Goal: Check status: Check status

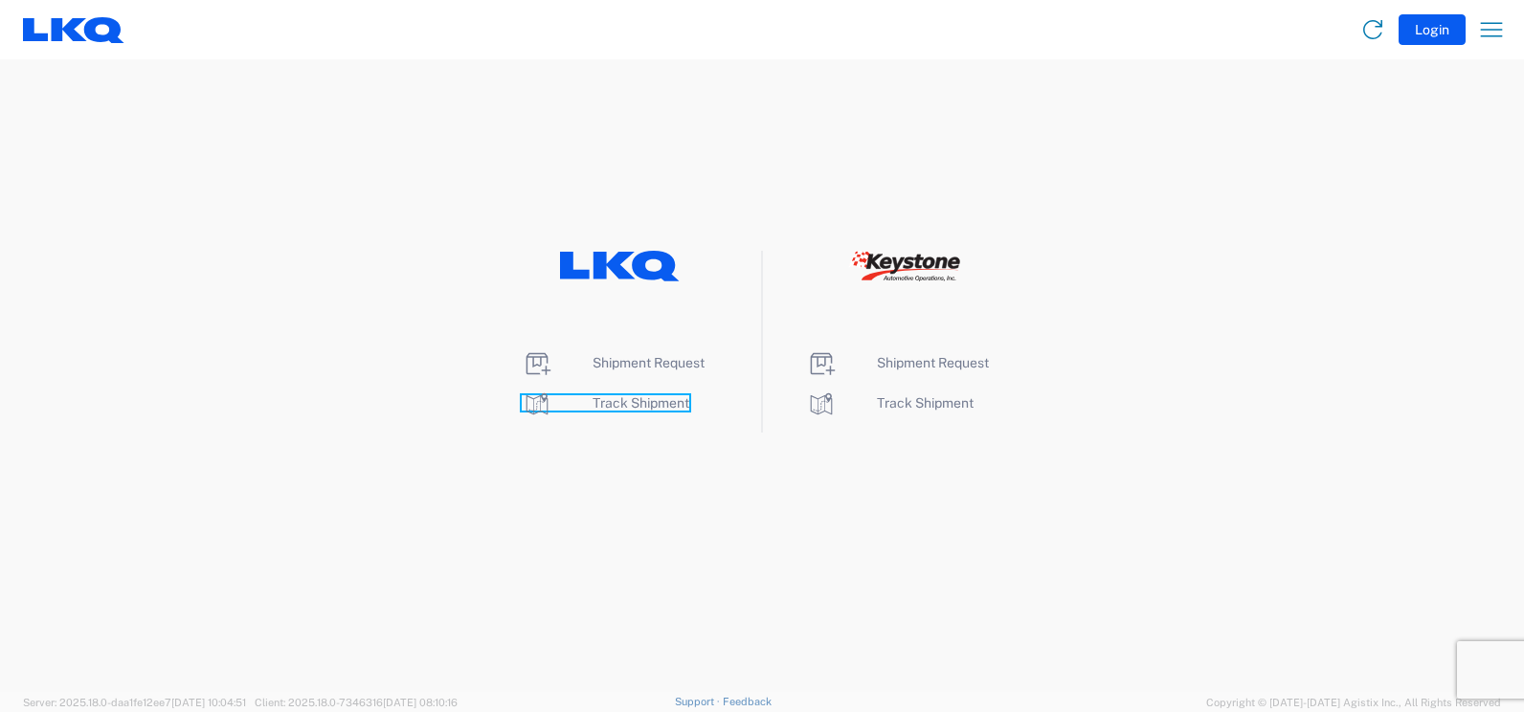
click at [659, 404] on span "Track Shipment" at bounding box center [640, 402] width 97 height 15
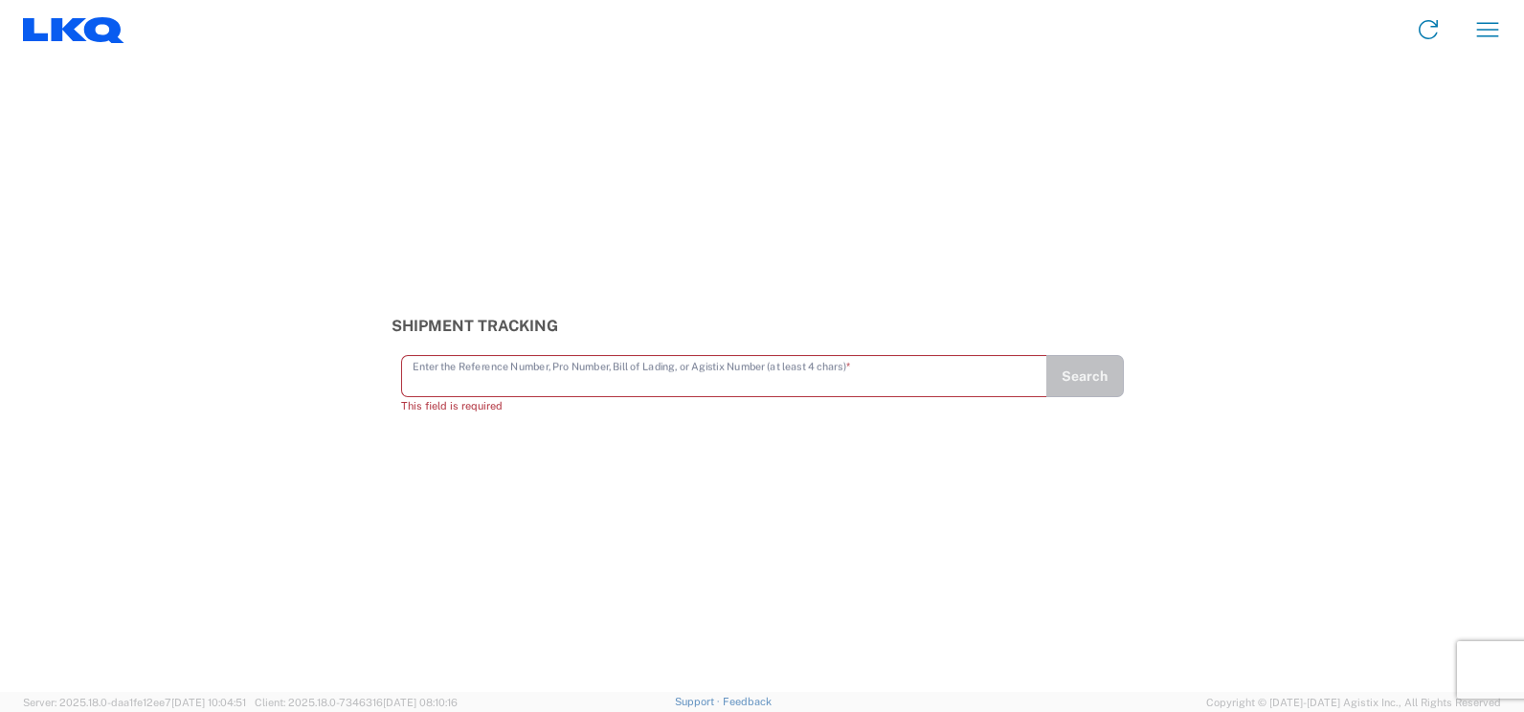
click at [458, 372] on input "text" at bounding box center [723, 374] width 623 height 33
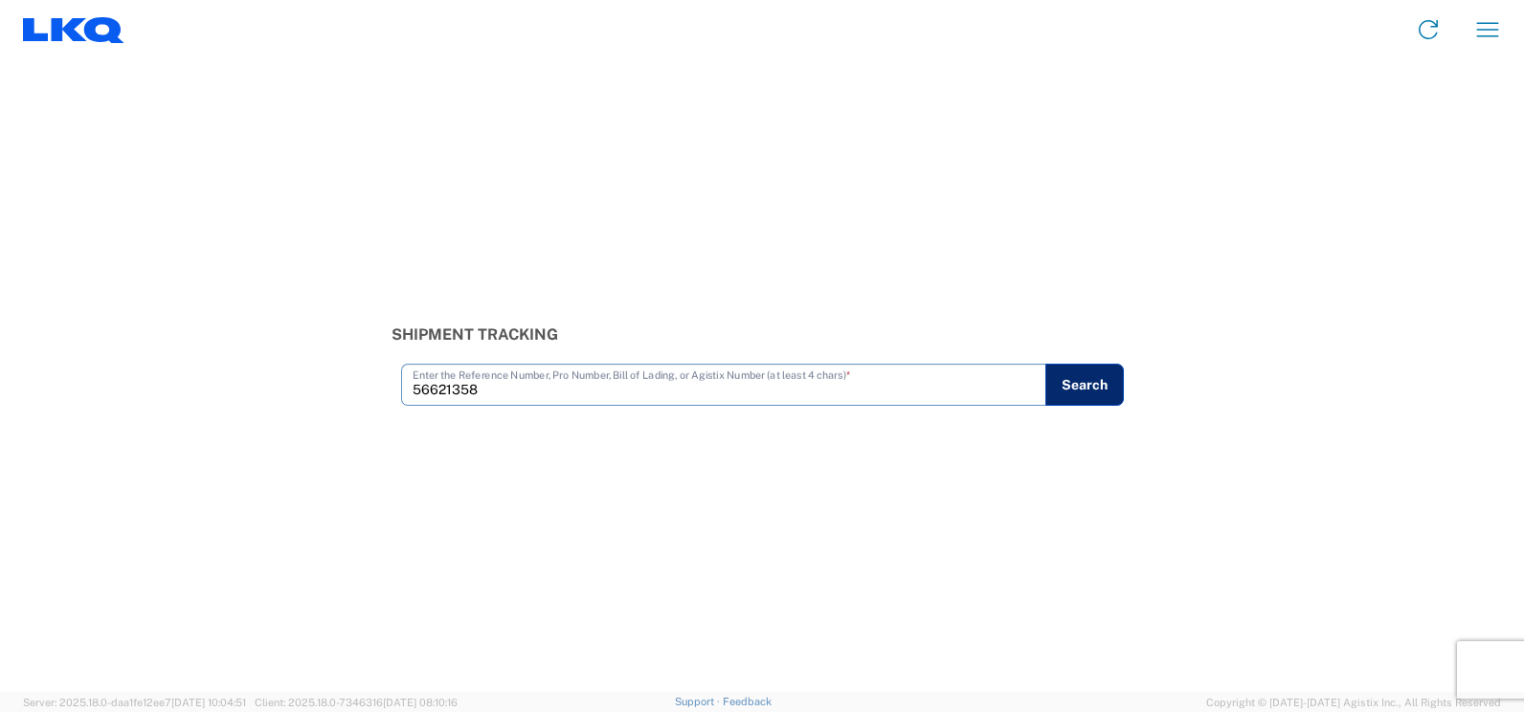
type input "56621358"
click at [1078, 390] on button "Search" at bounding box center [1084, 385] width 78 height 42
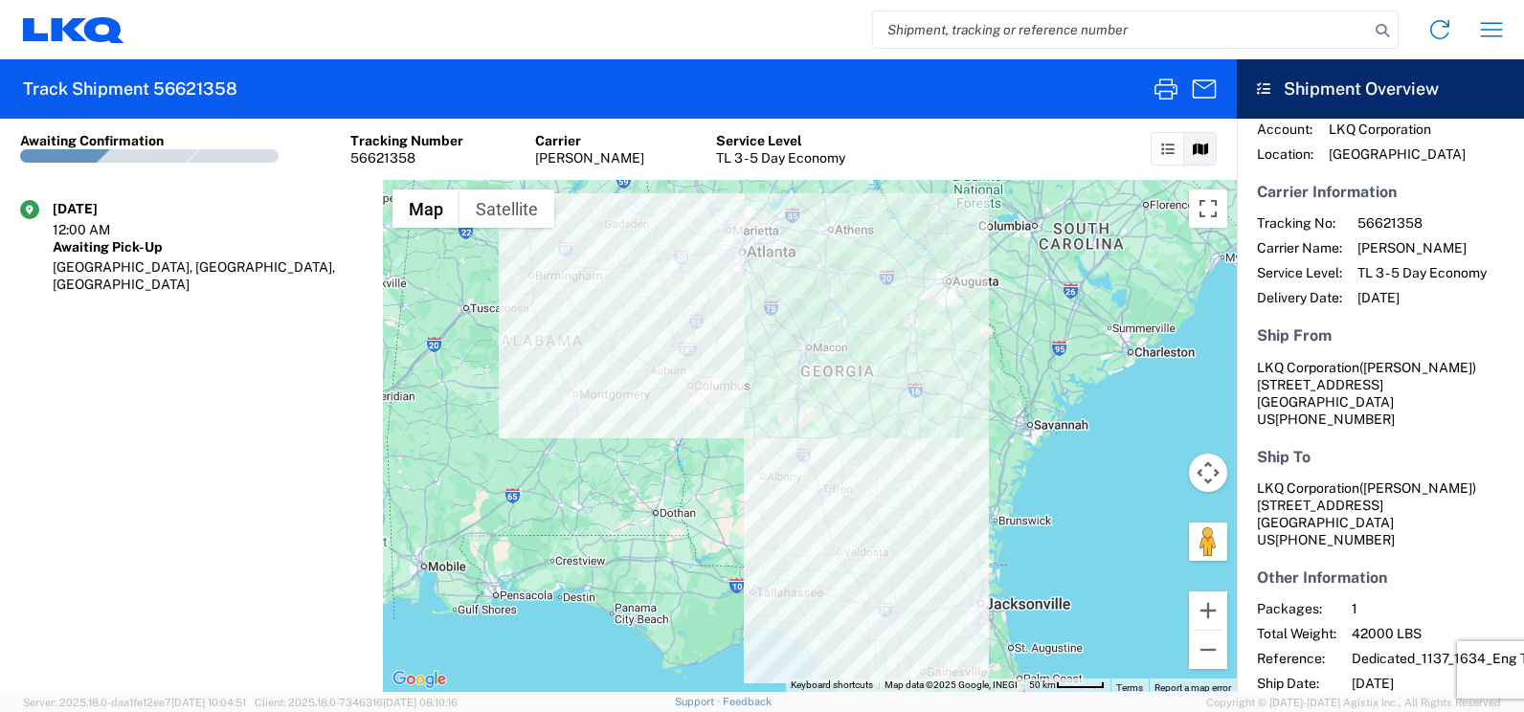
scroll to position [100, 0]
